Goal: Task Accomplishment & Management: Manage account settings

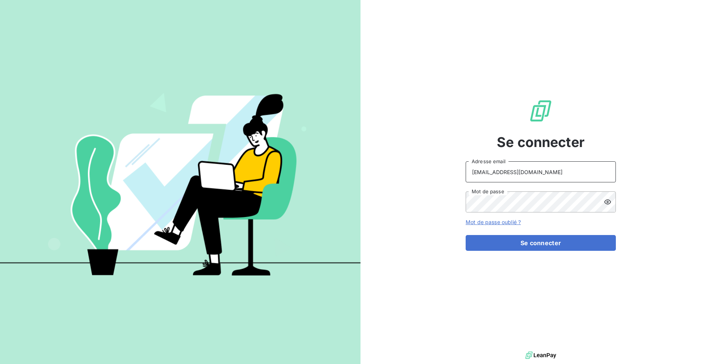
click at [535, 171] on input "agathe@leanpay.fr" at bounding box center [541, 171] width 150 height 21
type input "a"
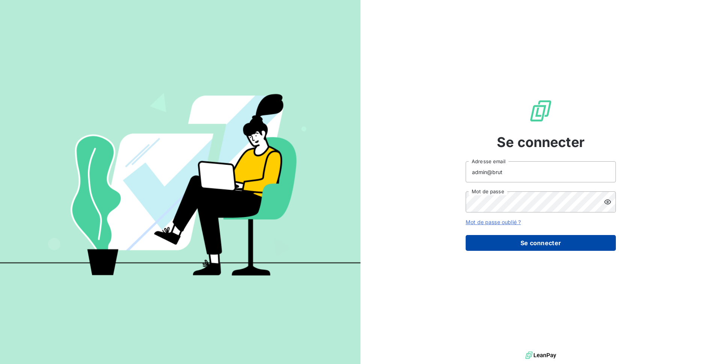
click at [541, 236] on button "Se connecter" at bounding box center [541, 243] width 150 height 16
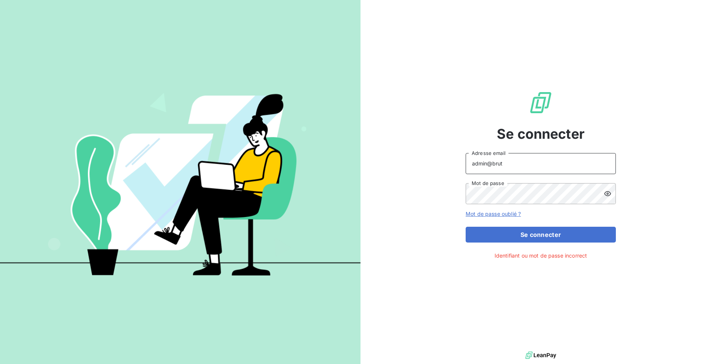
type input "admin@OET"
click at [485, 237] on button "Se connecter" at bounding box center [541, 235] width 150 height 16
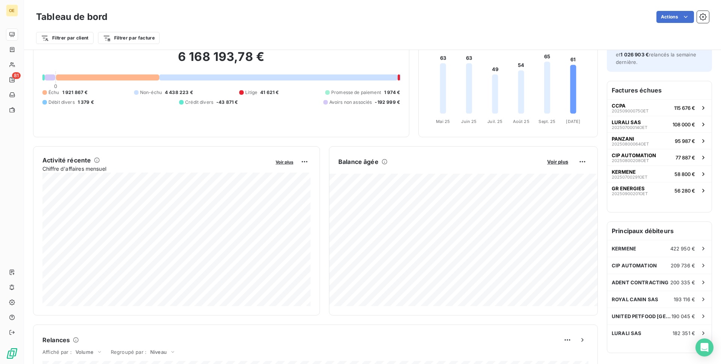
scroll to position [52, 0]
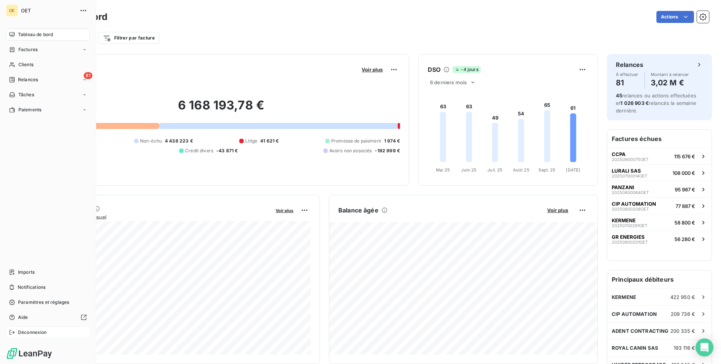
click at [38, 332] on span "Déconnexion" at bounding box center [32, 332] width 29 height 7
